Goal: Transaction & Acquisition: Purchase product/service

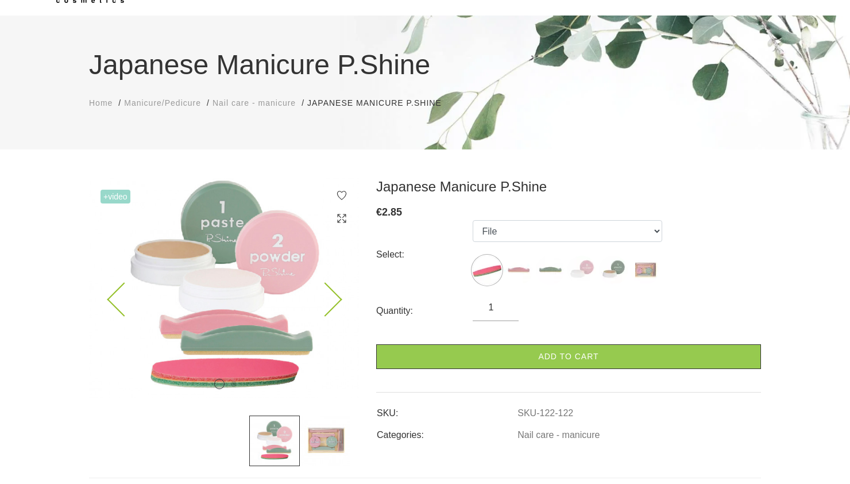
scroll to position [61, 0]
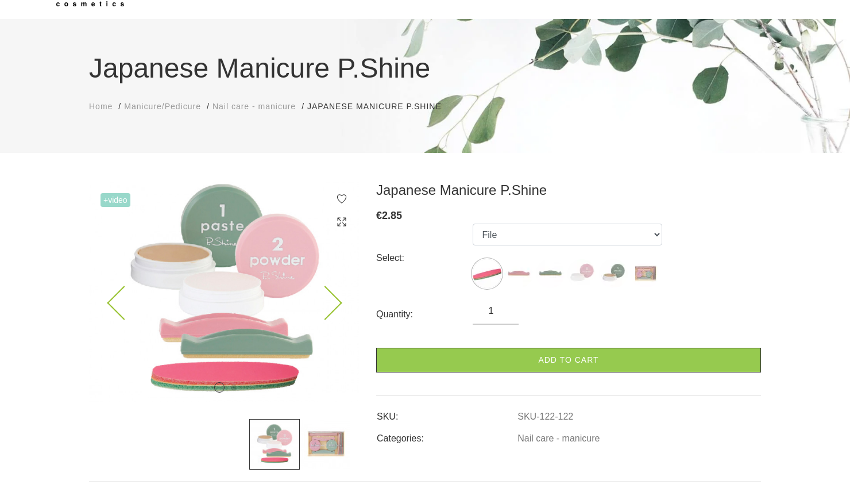
click at [333, 305] on icon at bounding box center [325, 303] width 34 height 34
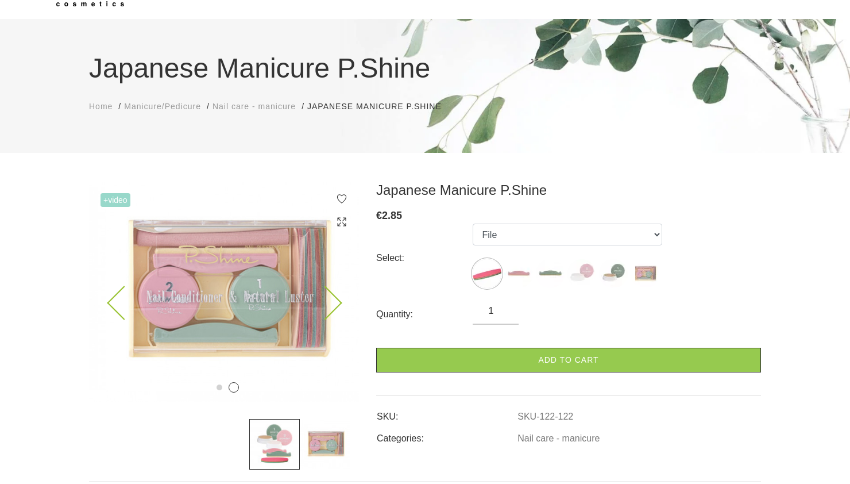
click at [333, 305] on icon at bounding box center [325, 303] width 34 height 34
click at [339, 300] on icon at bounding box center [325, 303] width 34 height 34
click at [529, 238] on select "File Pink Buffer Green Buffer Powder Paste "P-Shine" Nail Care Kit" at bounding box center [568, 234] width 190 height 22
select select "127"
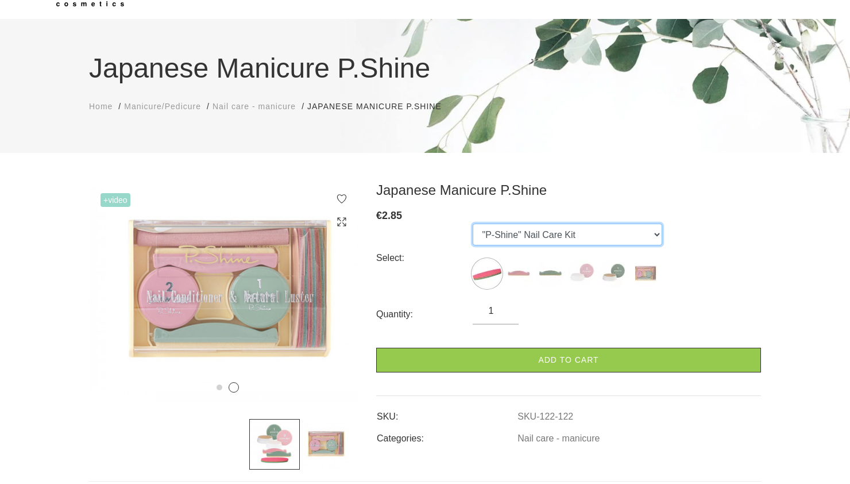
click at [473, 223] on select "File Pink Buffer Green Buffer Powder Paste "P-Shine" Nail Care Kit" at bounding box center [568, 234] width 190 height 22
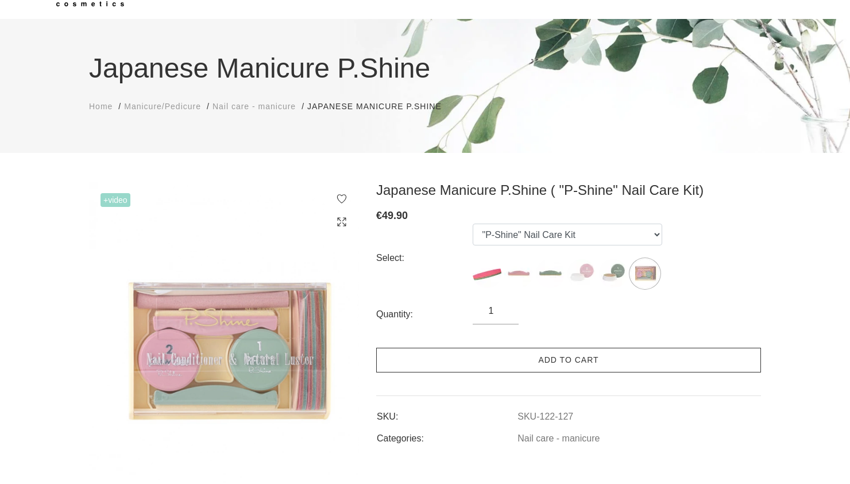
click at [537, 366] on link "Add to cart" at bounding box center [568, 360] width 385 height 25
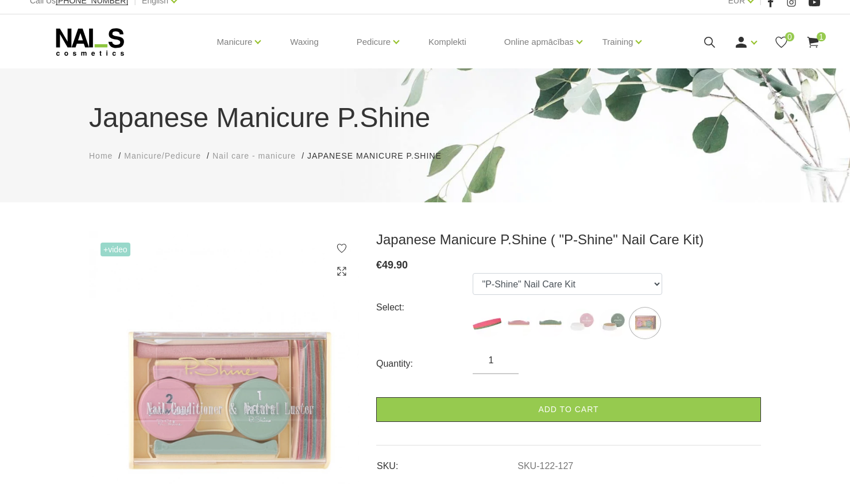
scroll to position [0, 0]
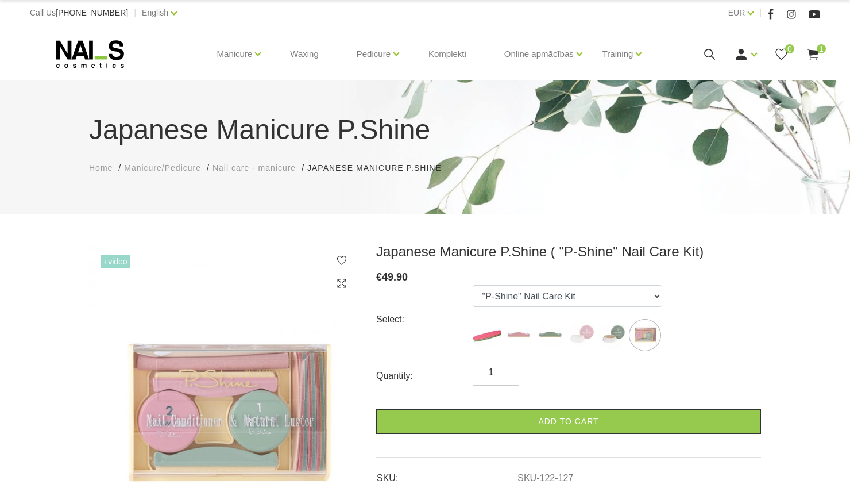
click at [267, 168] on span "Nail care - manicure" at bounding box center [254, 167] width 83 height 9
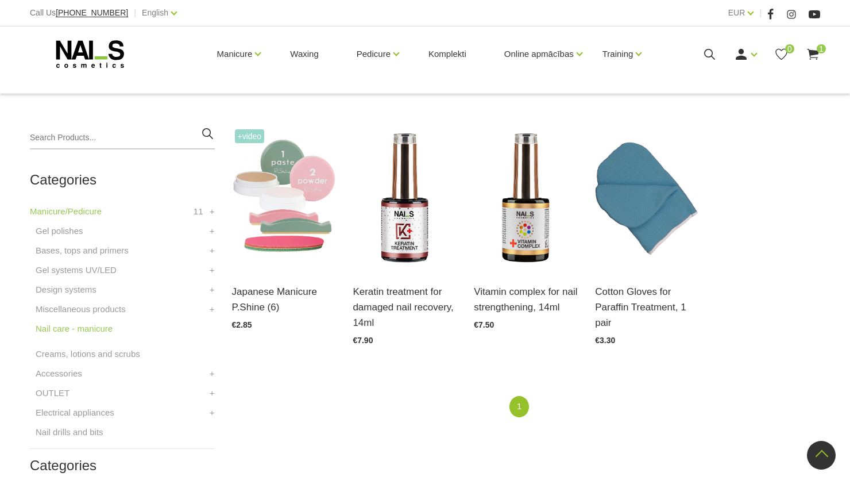
scroll to position [193, 0]
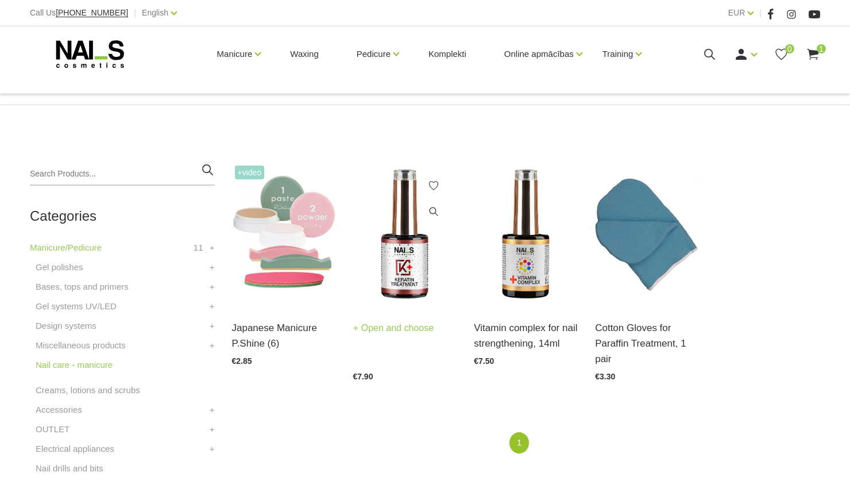
click at [384, 330] on link "Open and choose" at bounding box center [393, 328] width 81 height 16
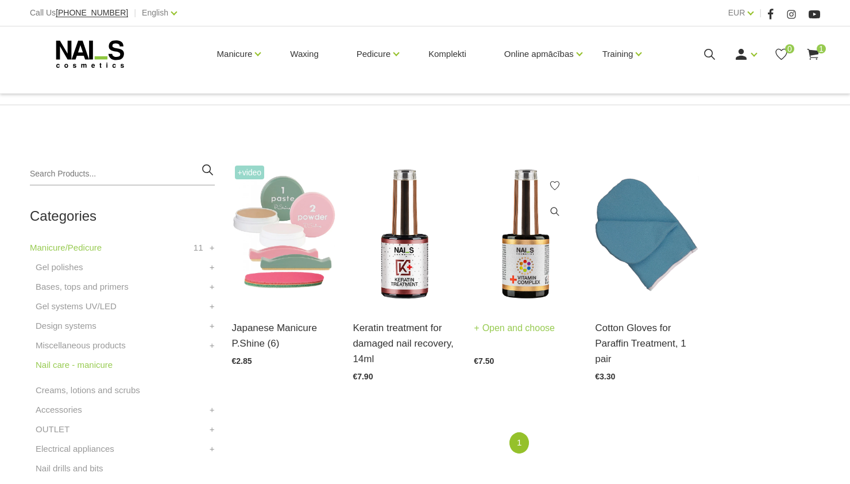
click at [518, 265] on img at bounding box center [526, 234] width 104 height 143
click at [526, 272] on img at bounding box center [526, 234] width 104 height 143
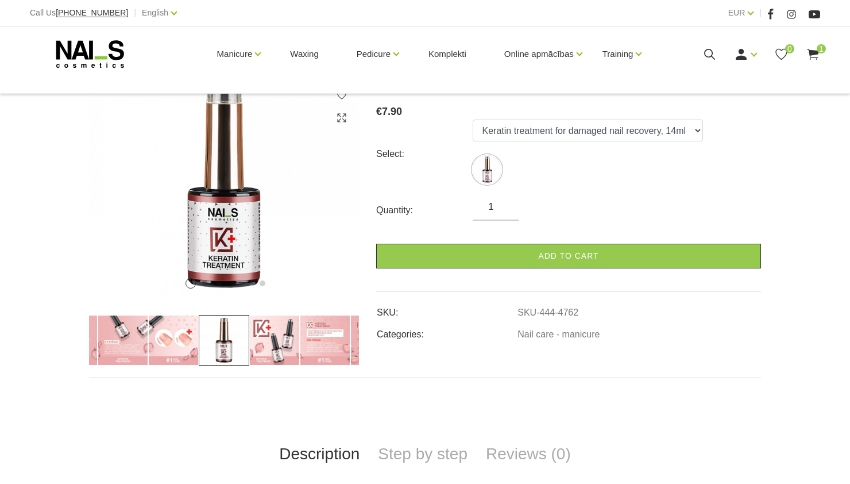
scroll to position [166, 0]
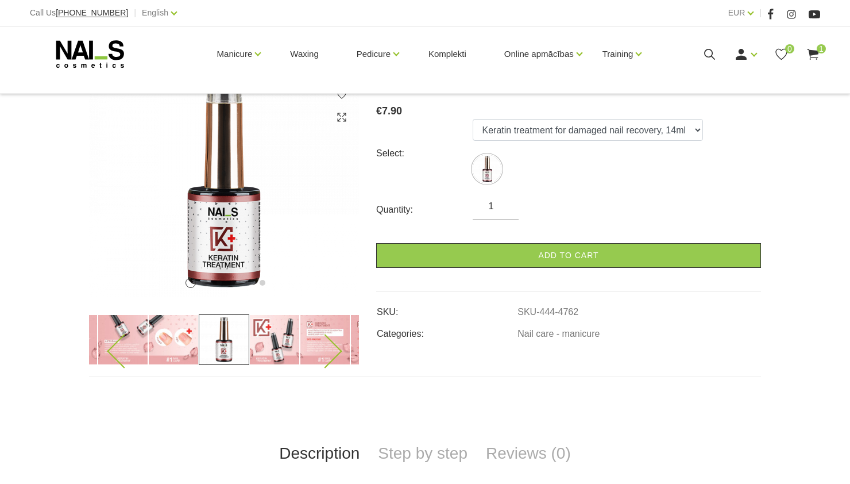
click at [270, 341] on img at bounding box center [274, 339] width 51 height 51
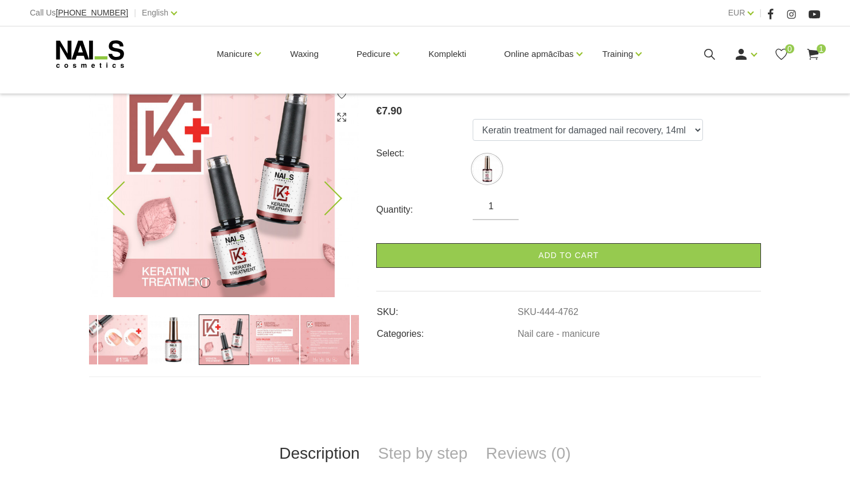
click at [248, 182] on img at bounding box center [224, 187] width 270 height 220
click at [517, 130] on select "Keratin treatment for damaged nail recovery, 14ml" at bounding box center [588, 130] width 230 height 22
click at [473, 119] on select "Keratin treatment for damaged nail recovery, 14ml" at bounding box center [588, 130] width 230 height 22
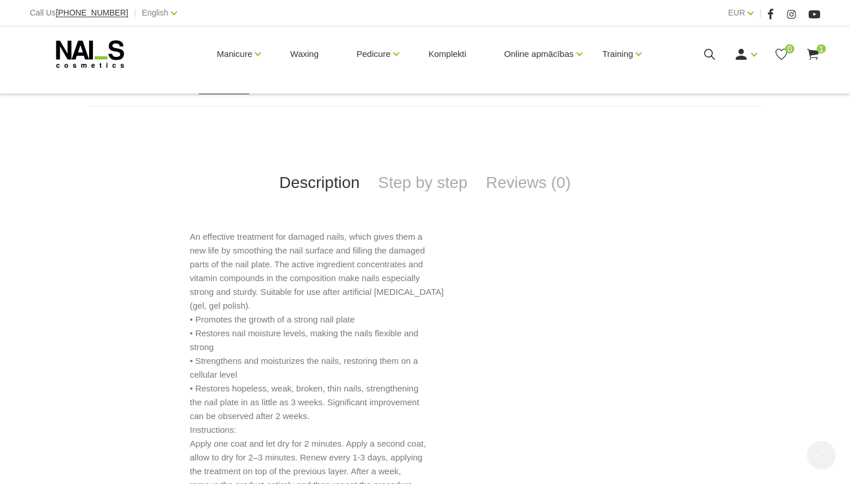
scroll to position [447, 0]
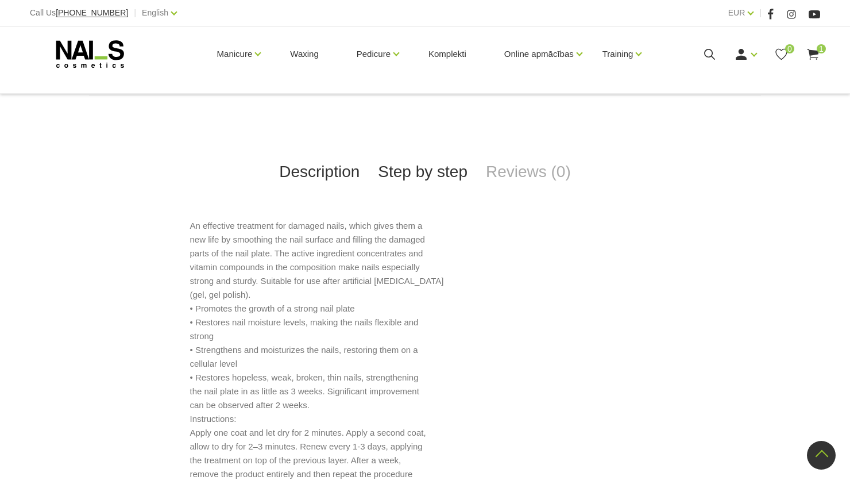
click at [423, 175] on link "Step by step" at bounding box center [423, 172] width 108 height 38
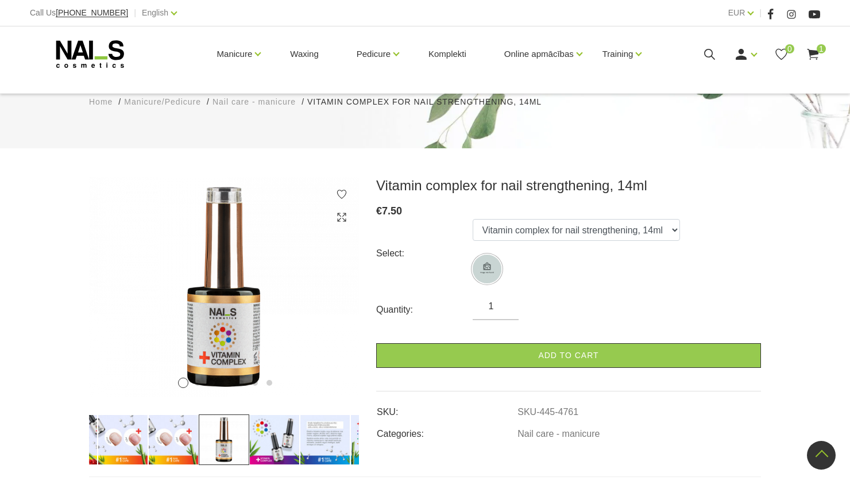
scroll to position [0, 0]
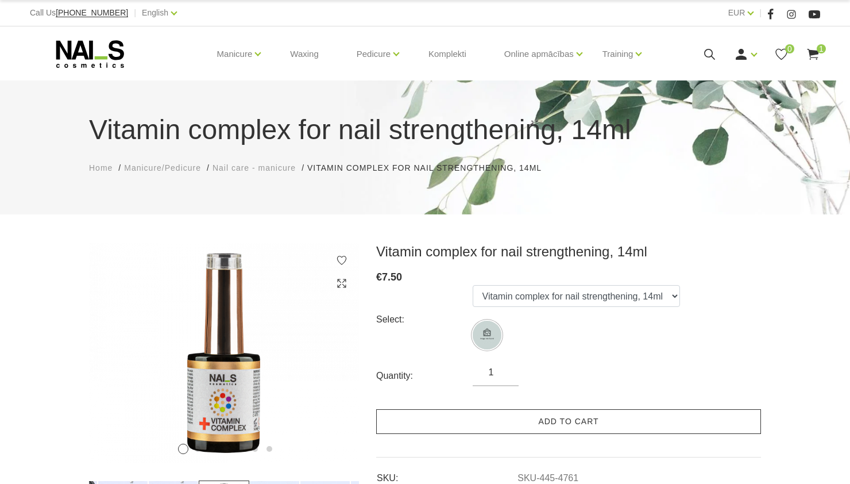
click at [518, 420] on link "Add to cart" at bounding box center [568, 421] width 385 height 25
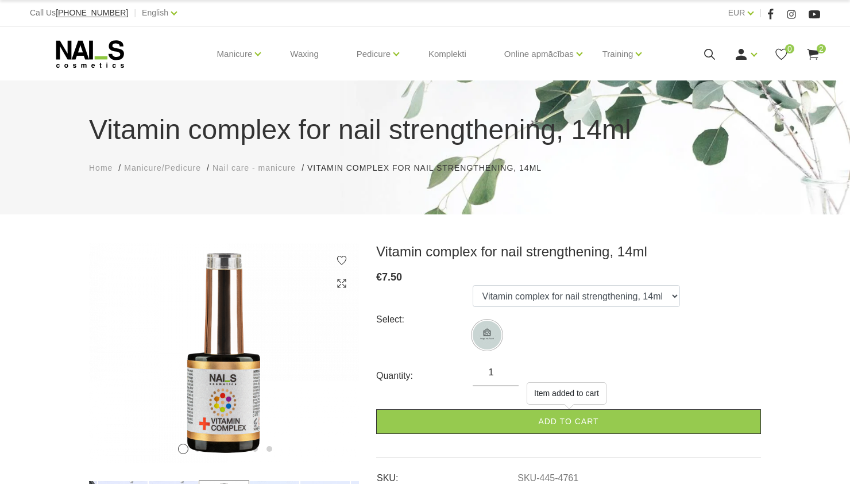
click at [169, 172] on span "Manicure/Pedicure" at bounding box center [162, 167] width 77 height 9
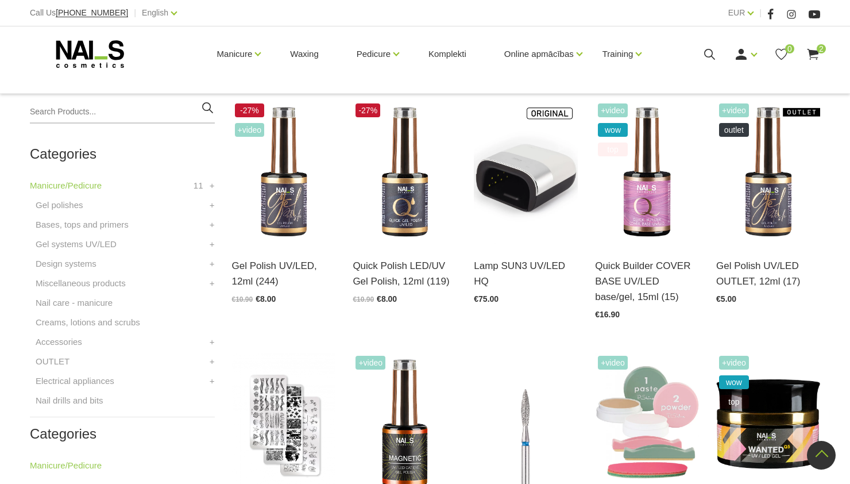
scroll to position [270, 0]
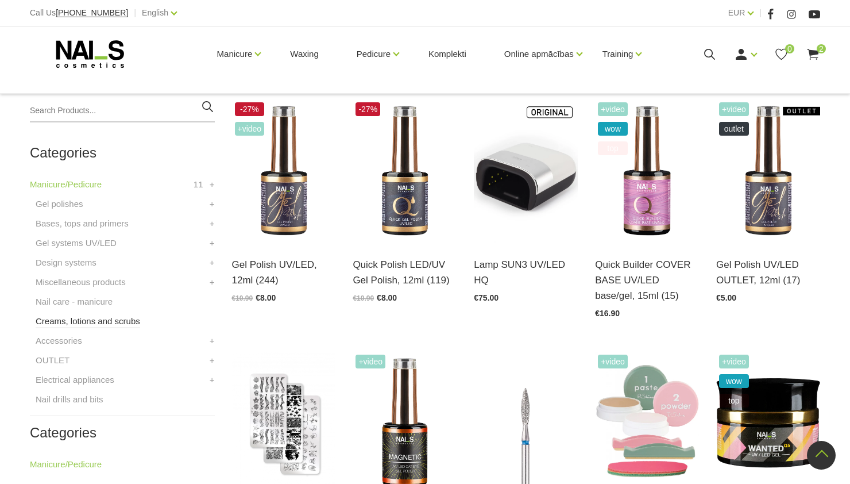
click at [59, 323] on link "Creams, lotions and scrubs" at bounding box center [88, 321] width 105 height 14
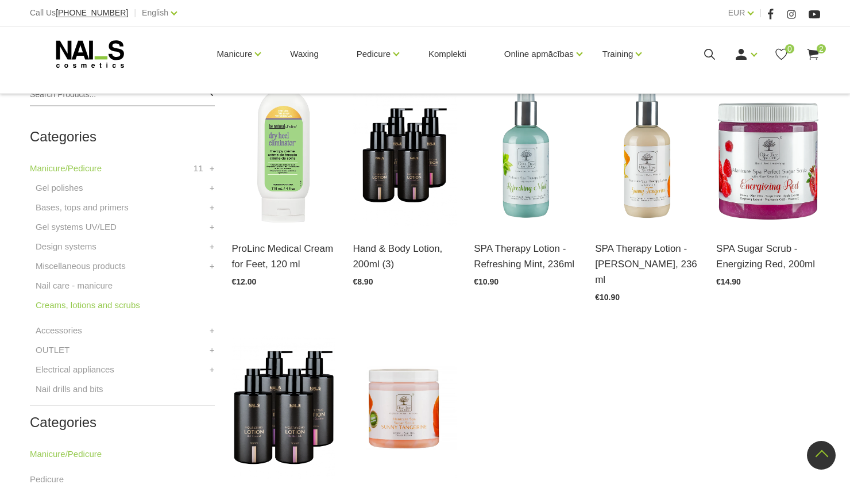
scroll to position [271, 0]
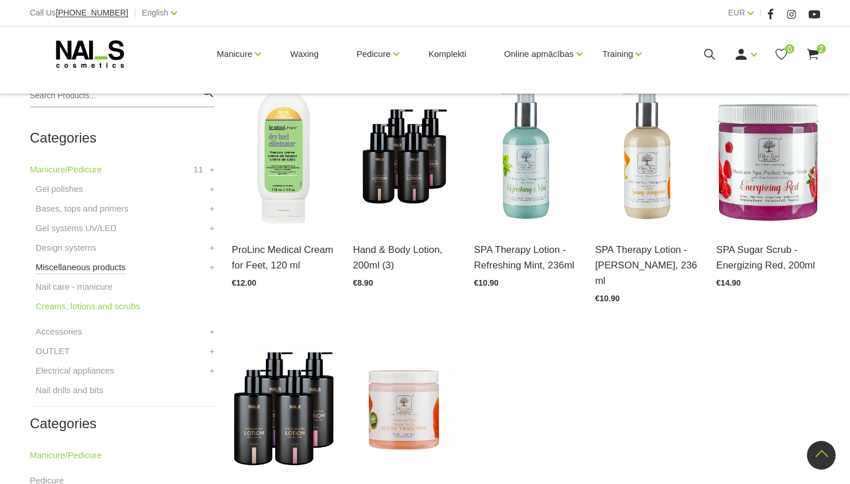
click at [67, 269] on link "Miscellaneous products" at bounding box center [81, 267] width 90 height 14
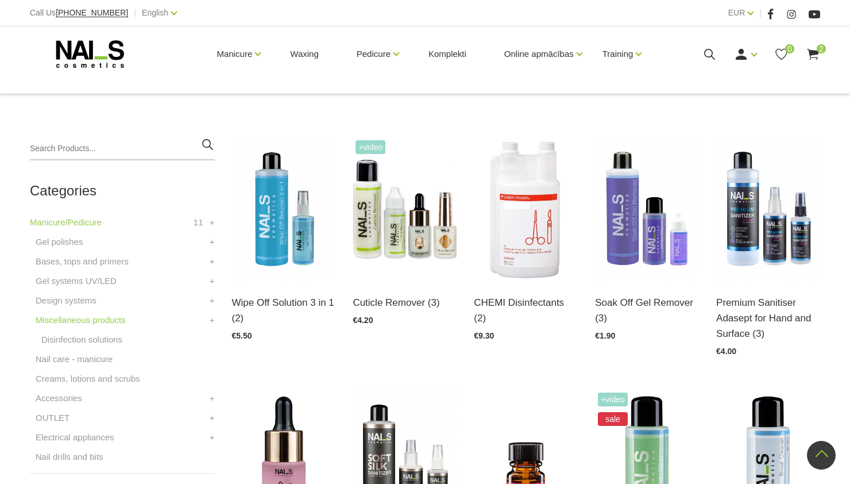
scroll to position [214, 0]
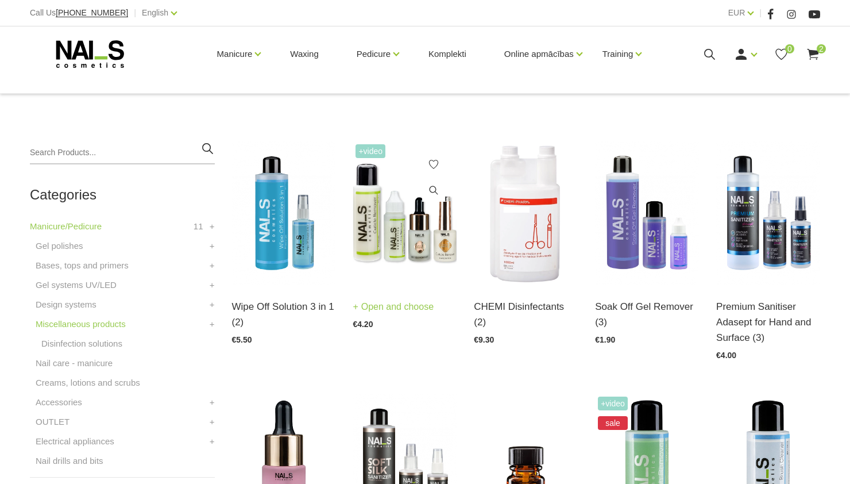
click at [398, 307] on link "Open and choose" at bounding box center [393, 307] width 81 height 16
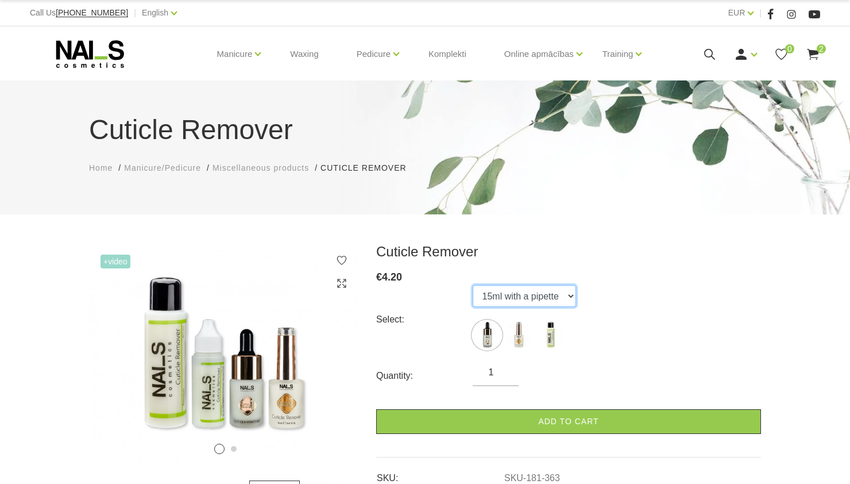
click at [525, 298] on select "15ml with a pipette 15ml with a brush 100ml" at bounding box center [524, 296] width 103 height 22
select select "364"
click at [473, 285] on select "15ml with a pipette 15ml with a brush 100ml" at bounding box center [524, 296] width 103 height 22
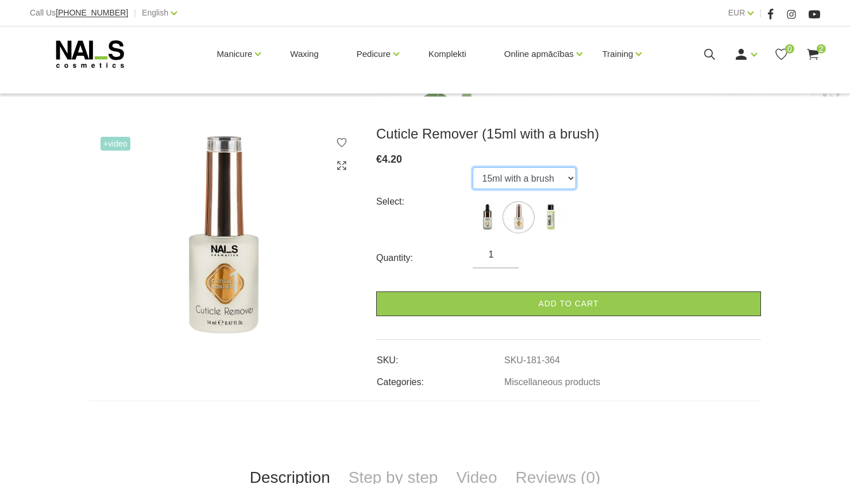
scroll to position [119, 0]
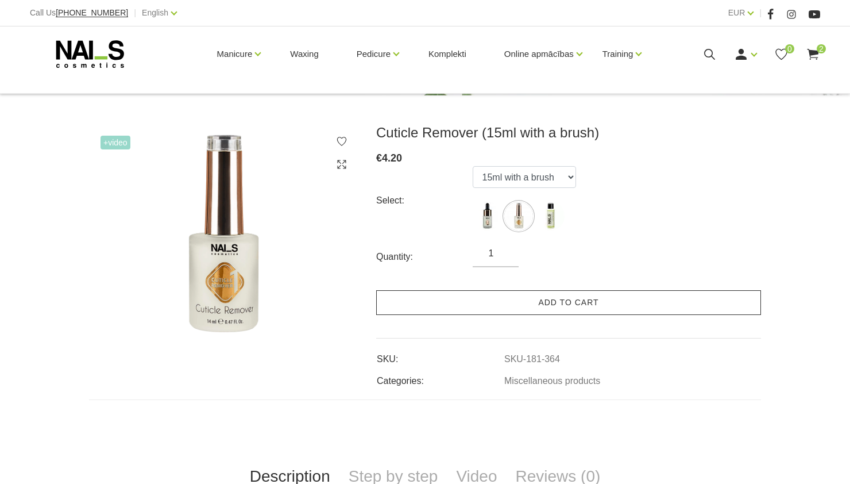
click at [543, 302] on link "Add to cart" at bounding box center [568, 302] width 385 height 25
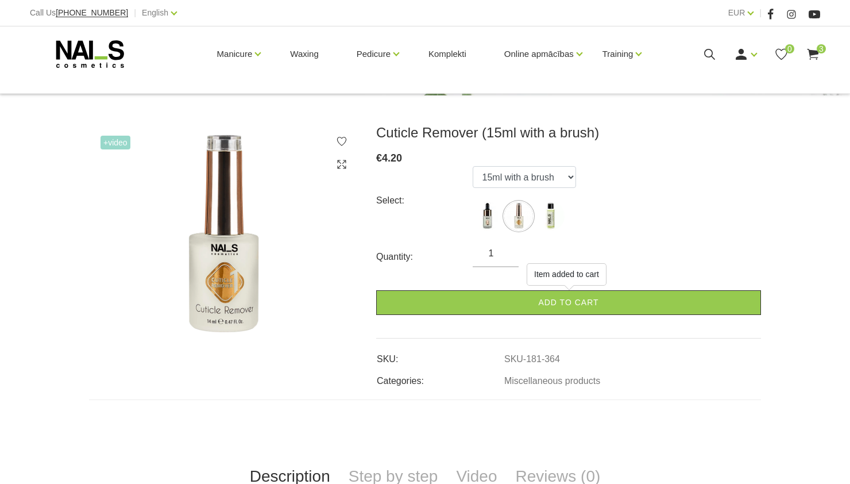
scroll to position [0, 0]
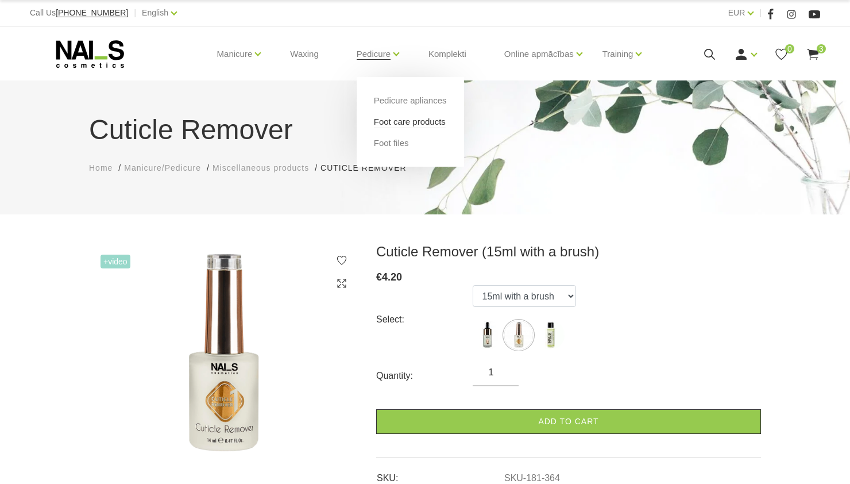
click at [390, 121] on link "Foot care products" at bounding box center [410, 121] width 72 height 13
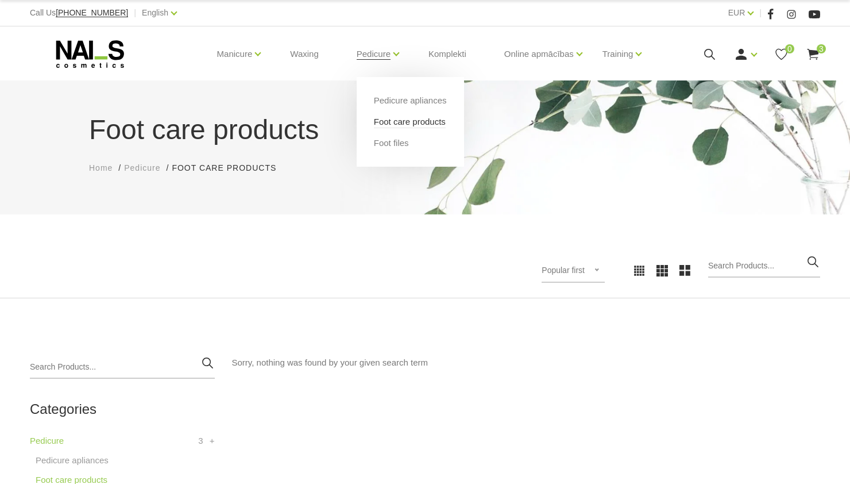
click at [395, 122] on link "Foot care products" at bounding box center [410, 121] width 72 height 13
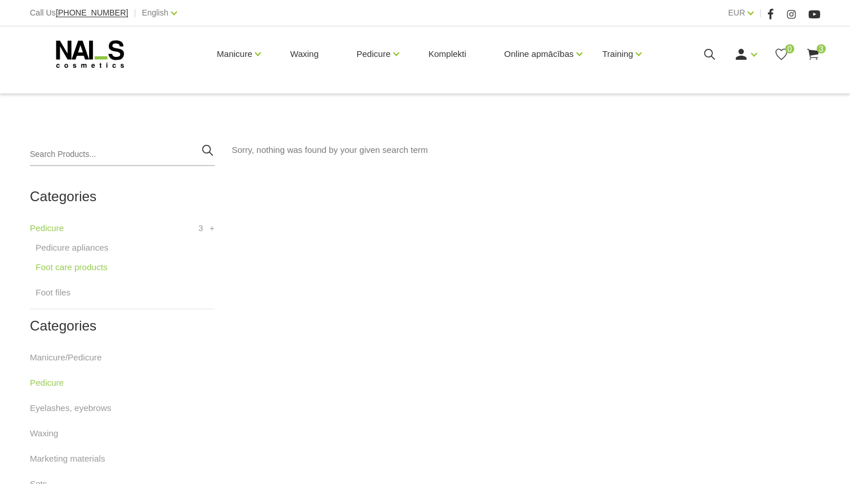
scroll to position [219, 0]
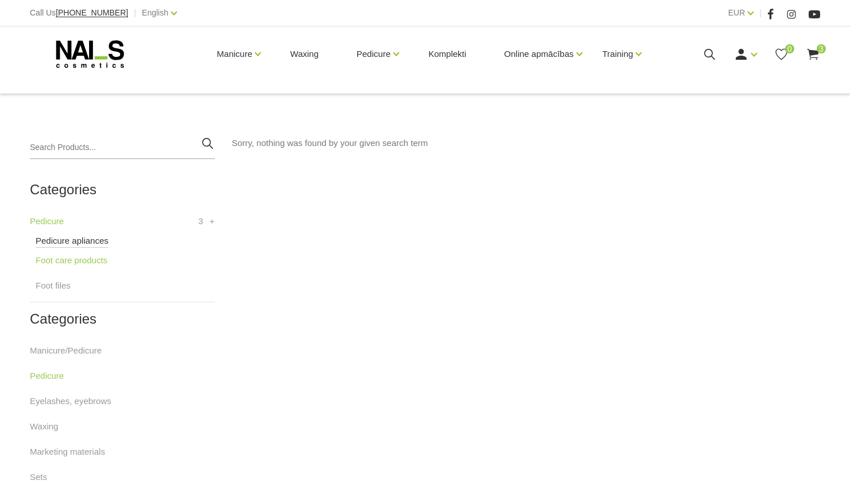
click at [84, 234] on link "Pedicure apliances" at bounding box center [72, 241] width 73 height 14
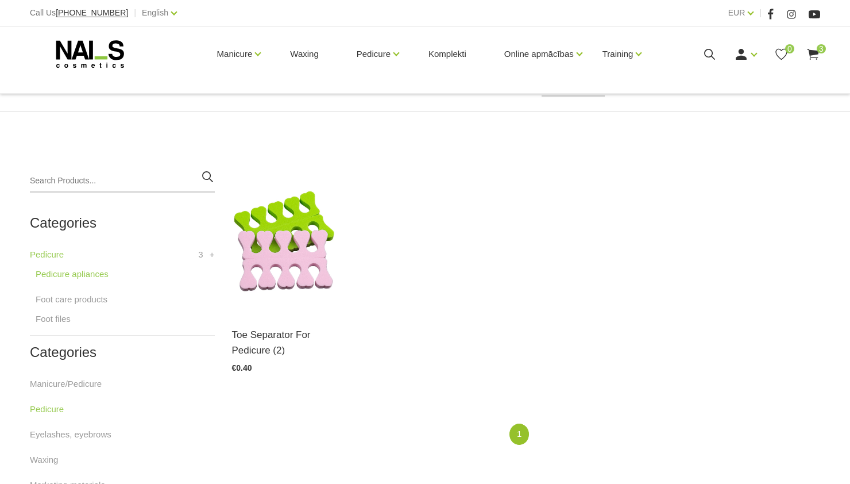
scroll to position [190, 0]
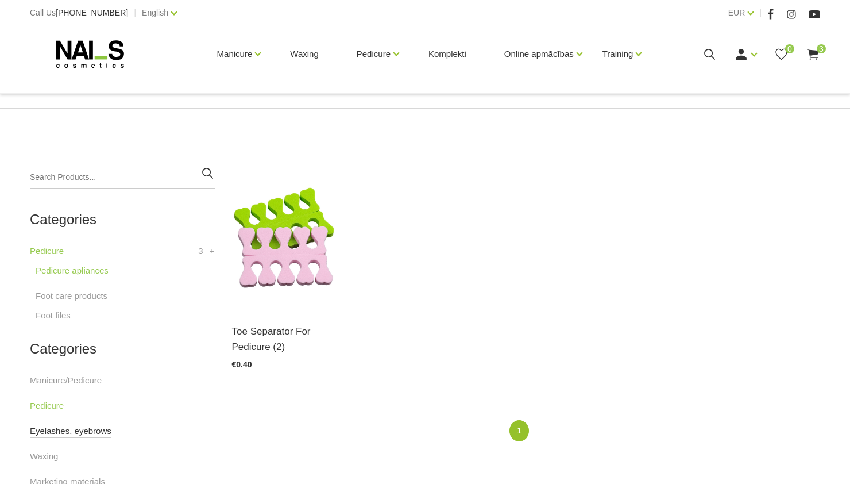
click at [60, 434] on link "Eyelashes, eyebrows" at bounding box center [71, 431] width 82 height 14
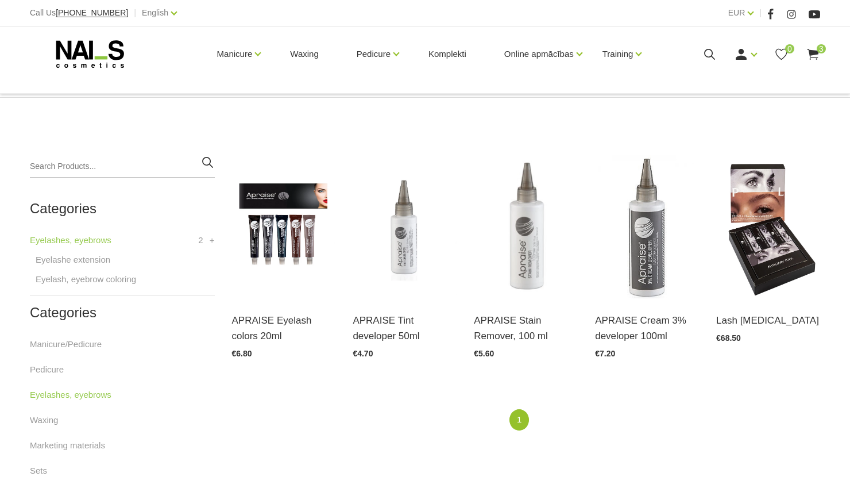
scroll to position [202, 0]
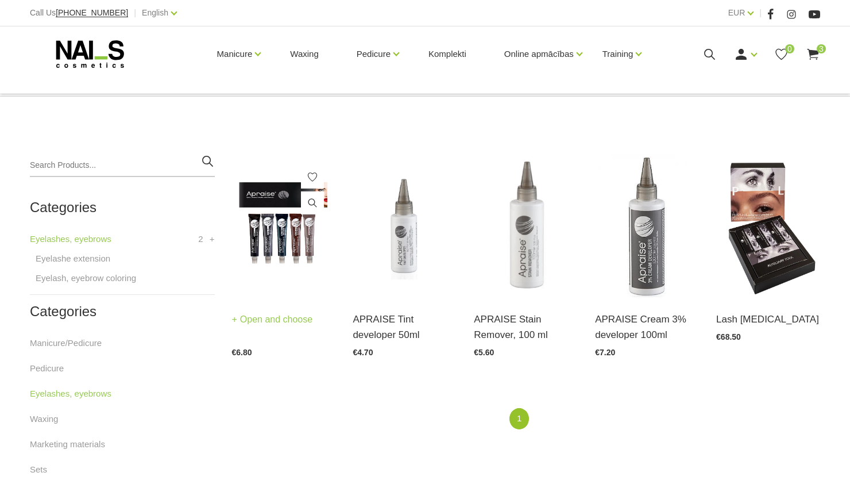
click at [249, 317] on link "Open and choose" at bounding box center [272, 319] width 81 height 16
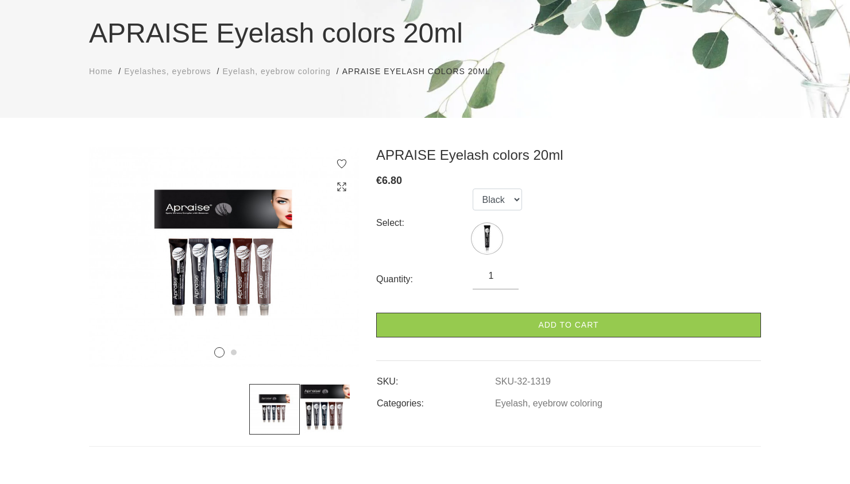
scroll to position [109, 0]
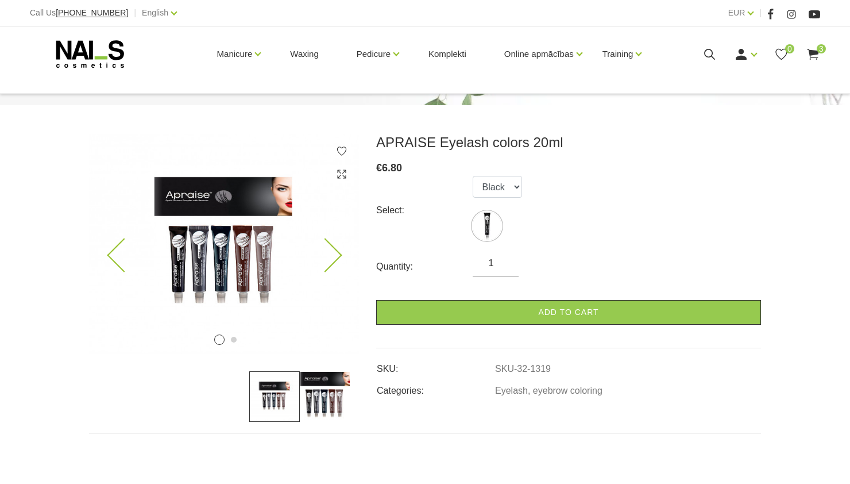
click at [340, 258] on img at bounding box center [224, 244] width 270 height 220
click at [335, 250] on icon at bounding box center [325, 255] width 34 height 34
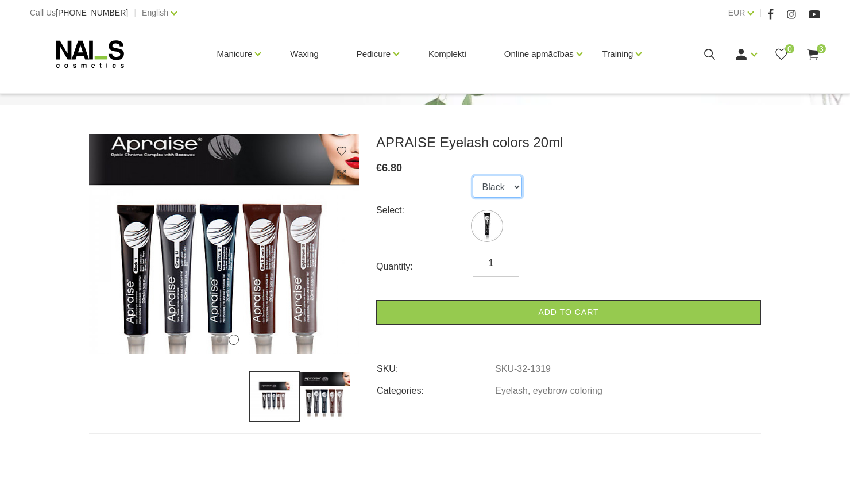
click at [505, 186] on select "Black" at bounding box center [497, 187] width 49 height 22
click at [315, 407] on img at bounding box center [325, 396] width 51 height 51
click at [323, 402] on img at bounding box center [325, 396] width 51 height 51
click at [272, 402] on img at bounding box center [274, 396] width 51 height 51
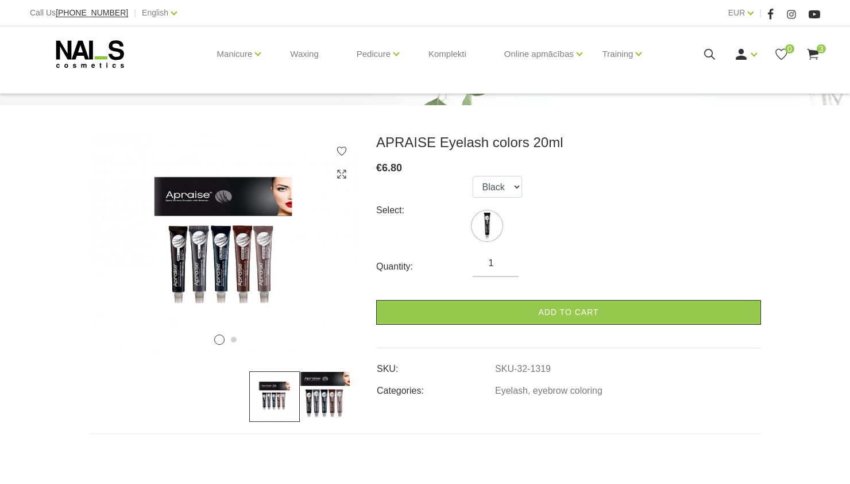
click at [813, 53] on use at bounding box center [812, 54] width 11 height 11
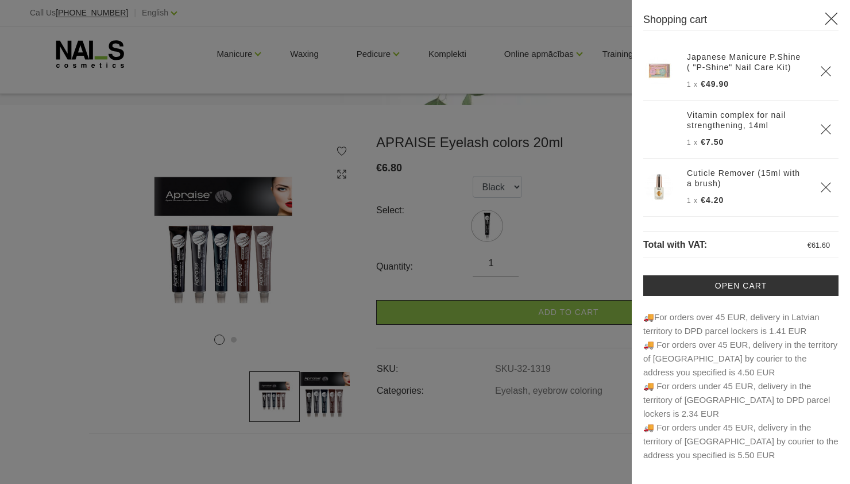
click at [739, 70] on link "Japanese Manicure P.Shine ( "P-Shine" Nail Care Kit)" at bounding box center [746, 62] width 119 height 21
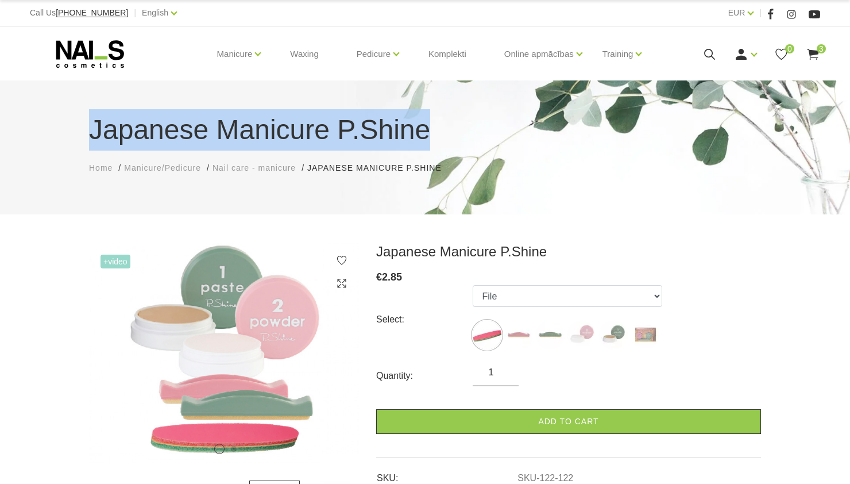
drag, startPoint x: 91, startPoint y: 131, endPoint x: 437, endPoint y: 141, distance: 346.5
click at [437, 141] on h1 "Japanese Manicure P.Shine" at bounding box center [425, 129] width 672 height 41
copy h1 "Japanese Manicure P.Shine"
